Goal: Task Accomplishment & Management: Use online tool/utility

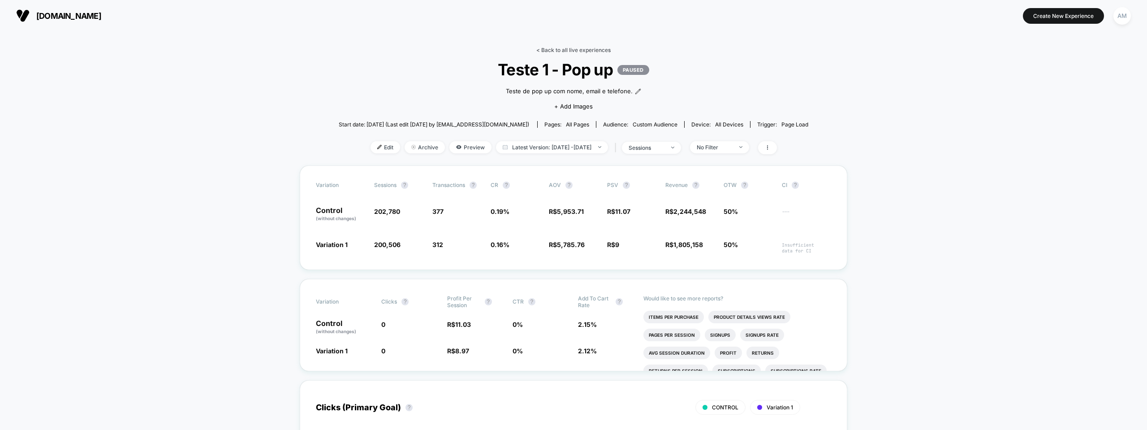
click at [541, 48] on link "< Back to all live experiences" at bounding box center [574, 50] width 74 height 7
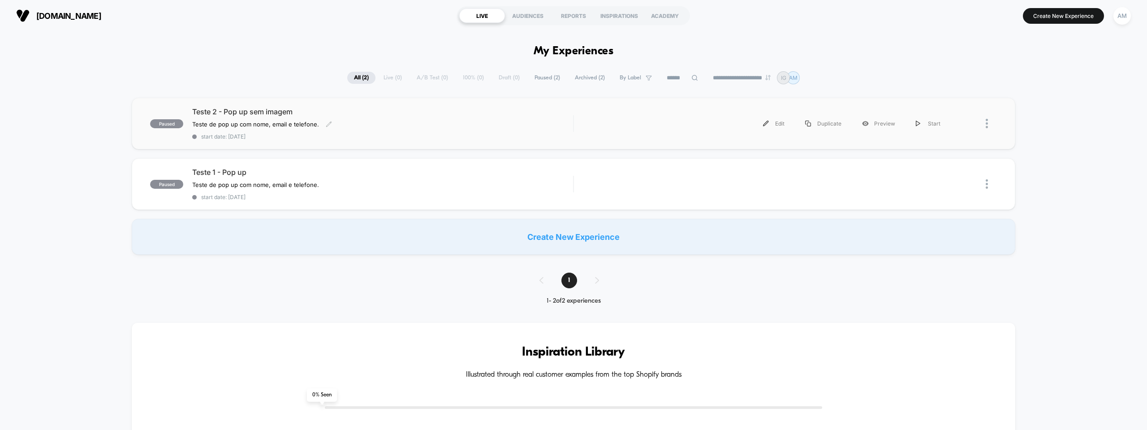
click at [394, 125] on div "Teste de pop up com nome, email e telefone. Click to edit experience details Te…" at bounding box center [325, 124] width 267 height 7
